Goal: Register for event/course

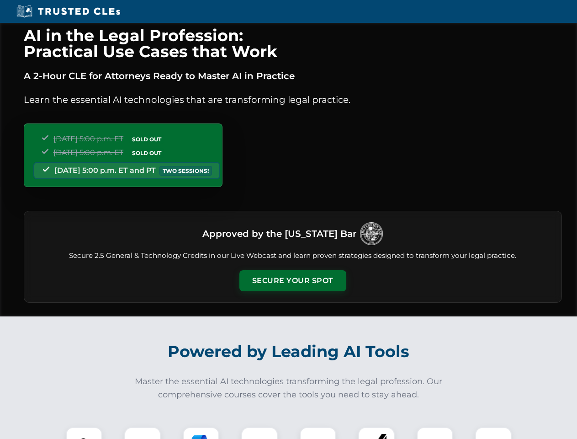
click at [293, 281] on button "Secure Your Spot" at bounding box center [293, 280] width 107 height 21
click at [84, 433] on img at bounding box center [84, 445] width 27 height 27
click at [143, 433] on div at bounding box center [142, 445] width 37 height 37
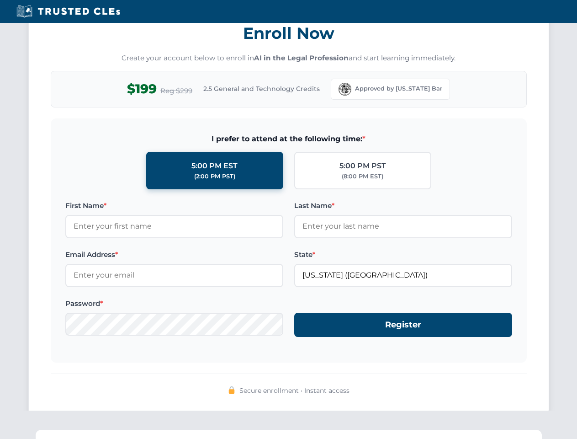
scroll to position [897, 0]
